Goal: Navigation & Orientation: Find specific page/section

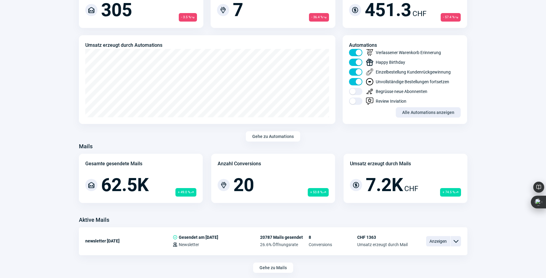
scroll to position [340, 0]
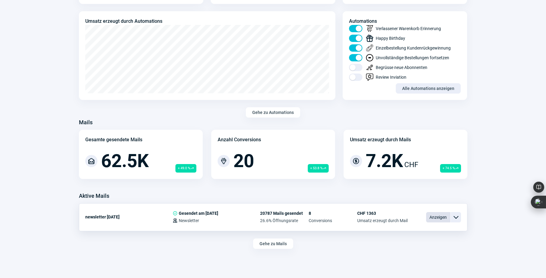
click at [442, 217] on span "Anzeigen" at bounding box center [438, 217] width 24 height 10
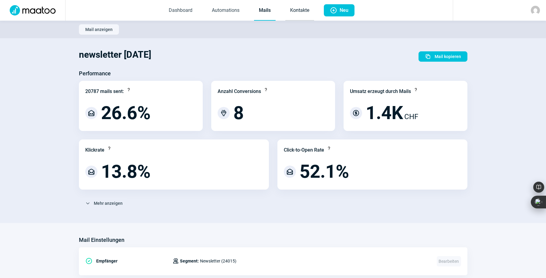
click at [301, 9] on link "Kontakte" at bounding box center [299, 11] width 29 height 20
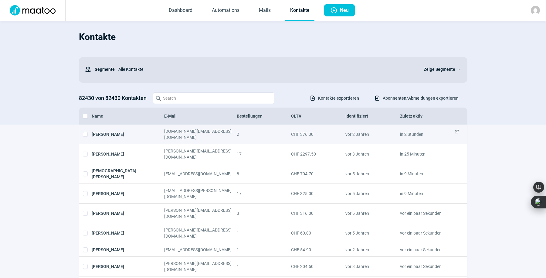
click at [457, 138] on span "ExternalLink icon" at bounding box center [457, 134] width 5 height 12
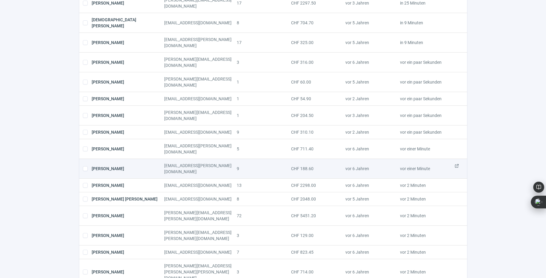
scroll to position [151, 0]
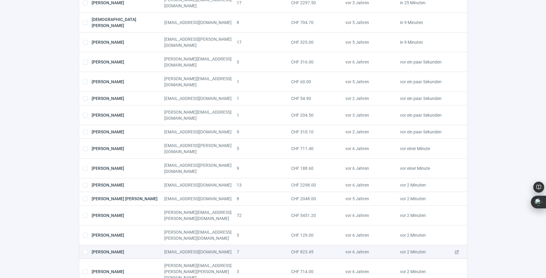
click at [456, 249] on span "ExternalLink icon" at bounding box center [457, 252] width 5 height 6
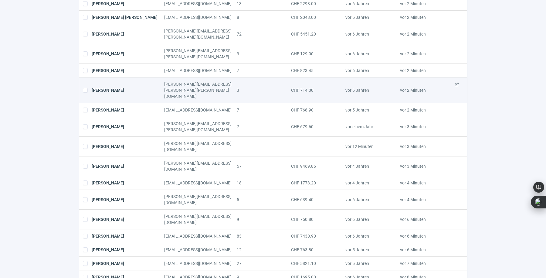
scroll to position [333, 0]
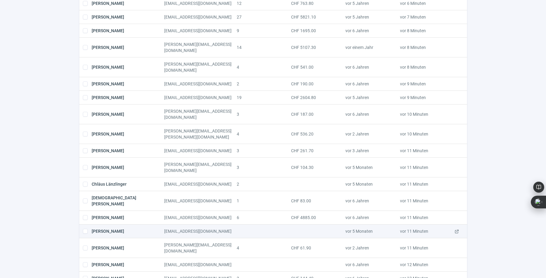
scroll to position [590, 0]
